Goal: Task Accomplishment & Management: Use online tool/utility

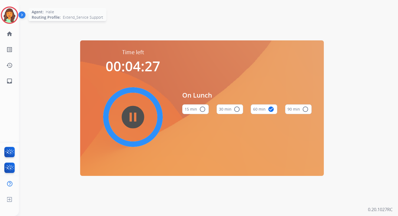
click at [13, 16] on img at bounding box center [9, 15] width 15 height 15
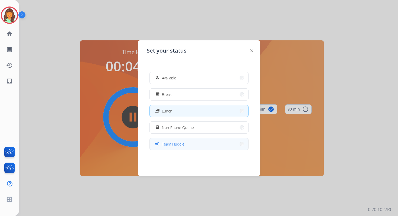
click at [188, 142] on button "campaign Team Huddle" at bounding box center [199, 144] width 99 height 12
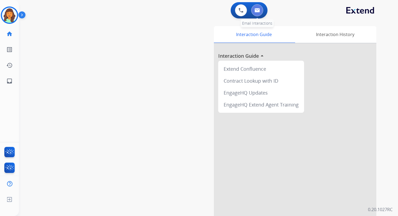
click at [259, 9] on img at bounding box center [256, 10] width 5 height 4
